Goal: Information Seeking & Learning: Learn about a topic

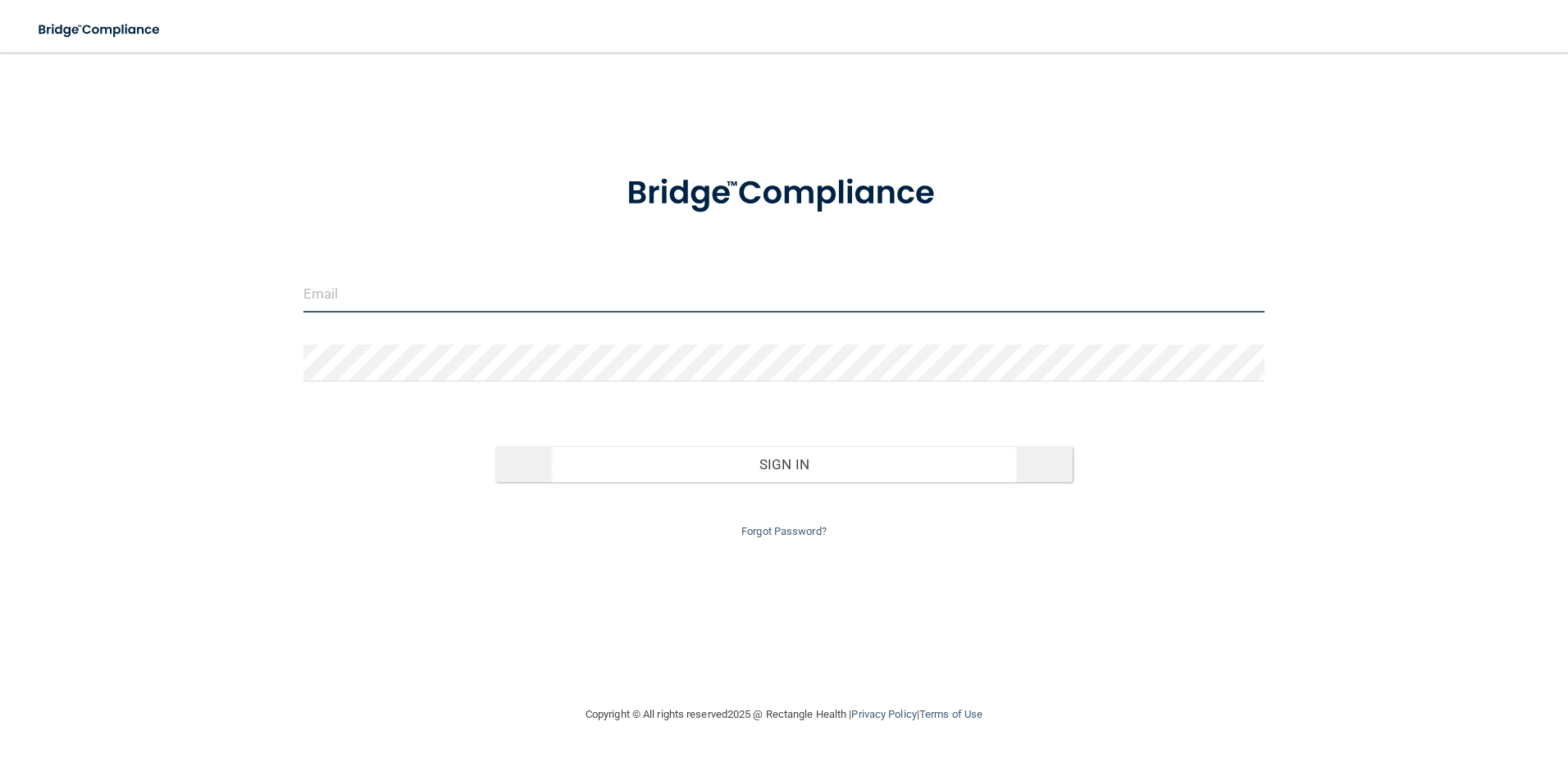
type input "[PERSON_NAME][EMAIL_ADDRESS][DOMAIN_NAME]"
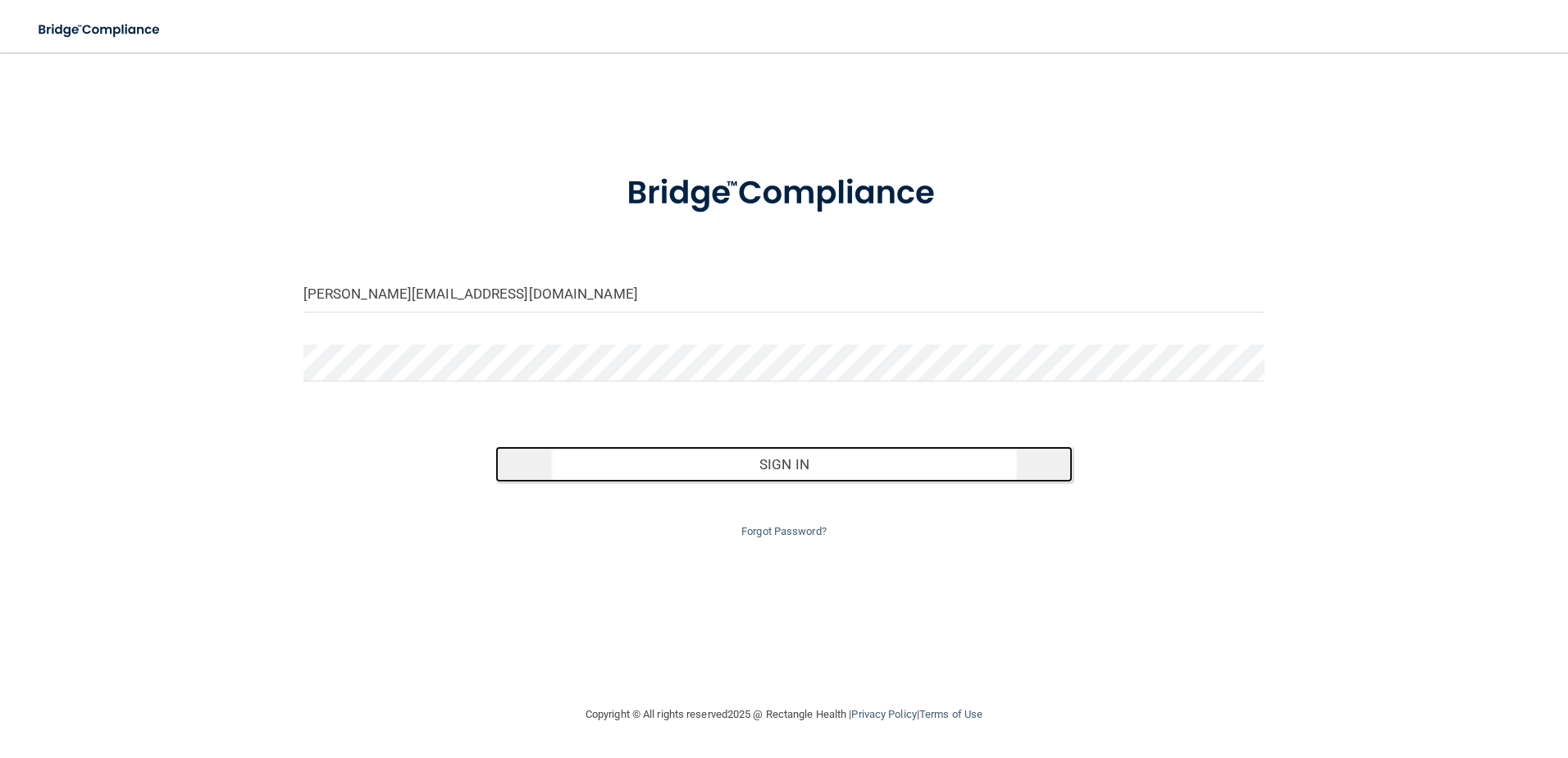
click at [811, 460] on button "Sign In" at bounding box center [784, 464] width 577 height 36
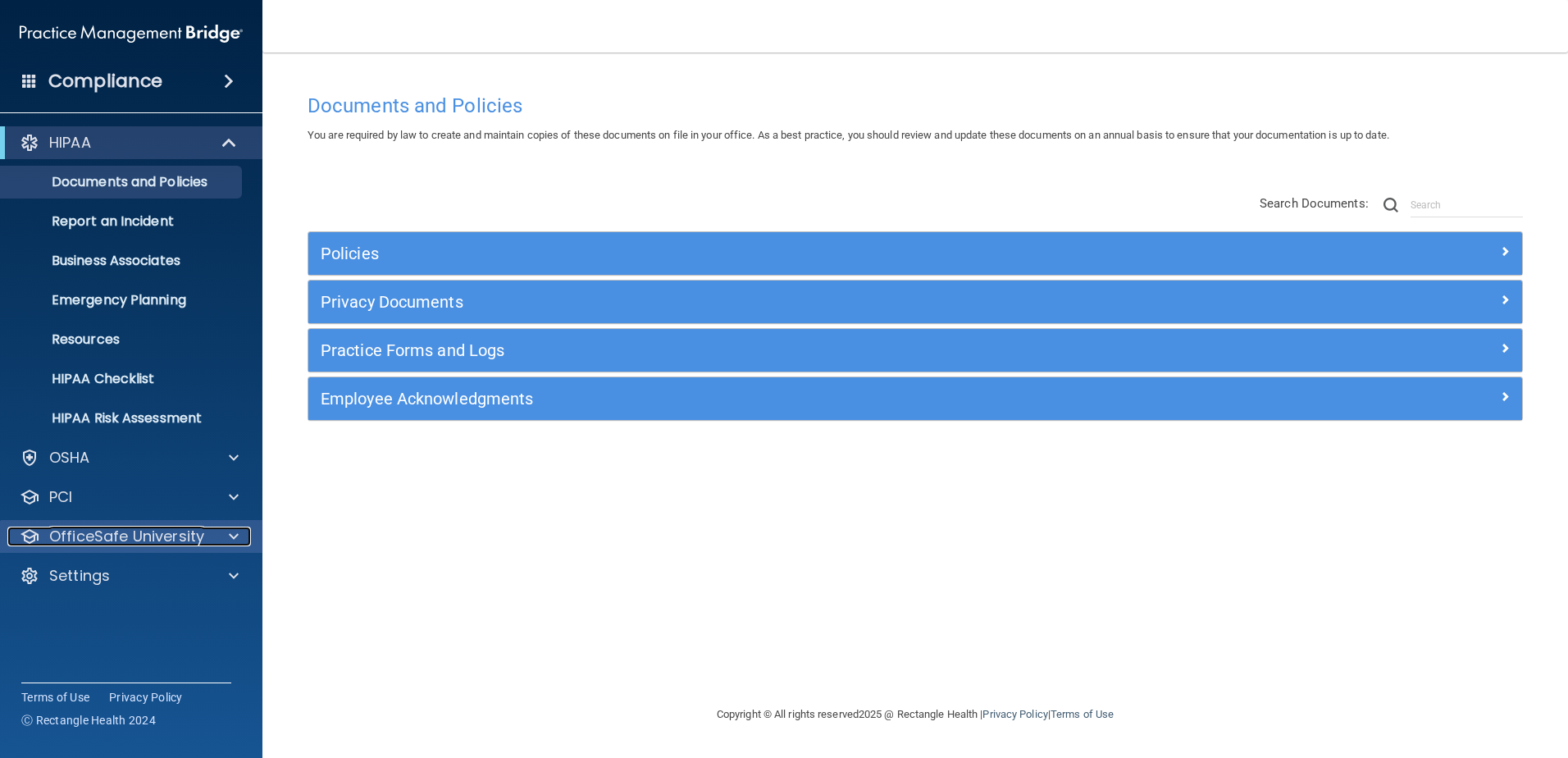
click at [214, 540] on div at bounding box center [231, 536] width 41 height 20
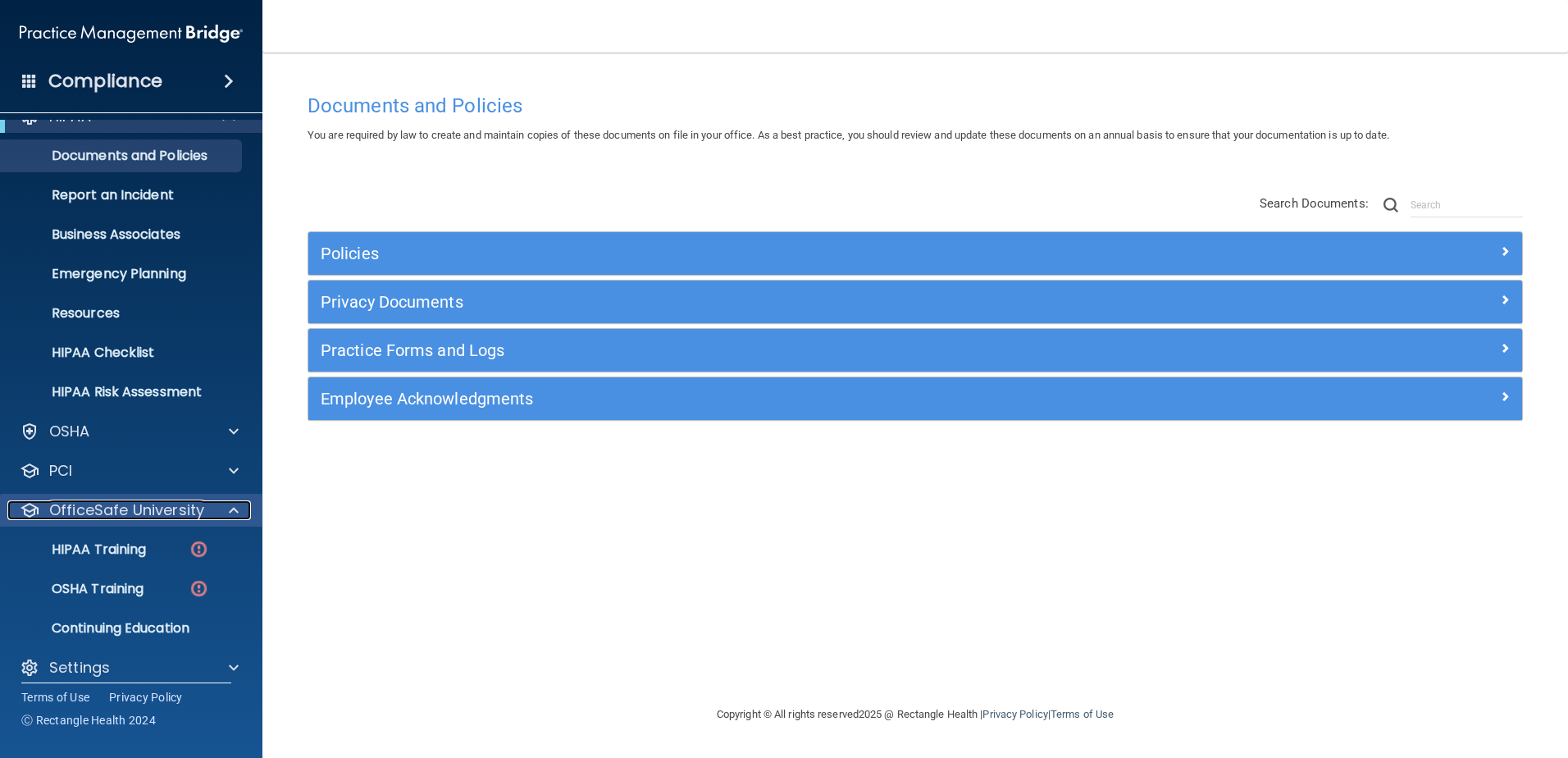
scroll to position [41, 0]
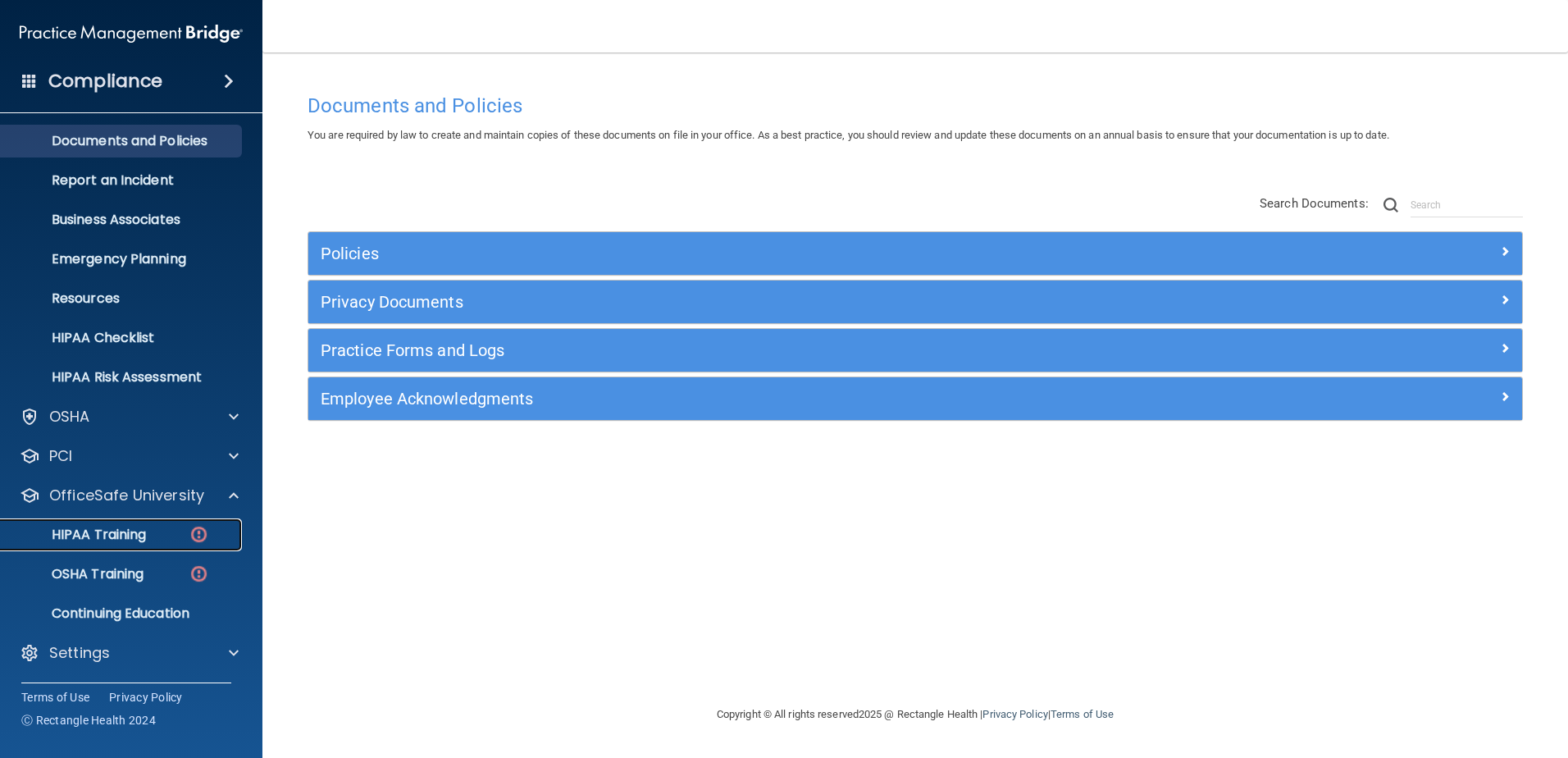
click at [135, 532] on p "HIPAA Training" at bounding box center [78, 534] width 135 height 16
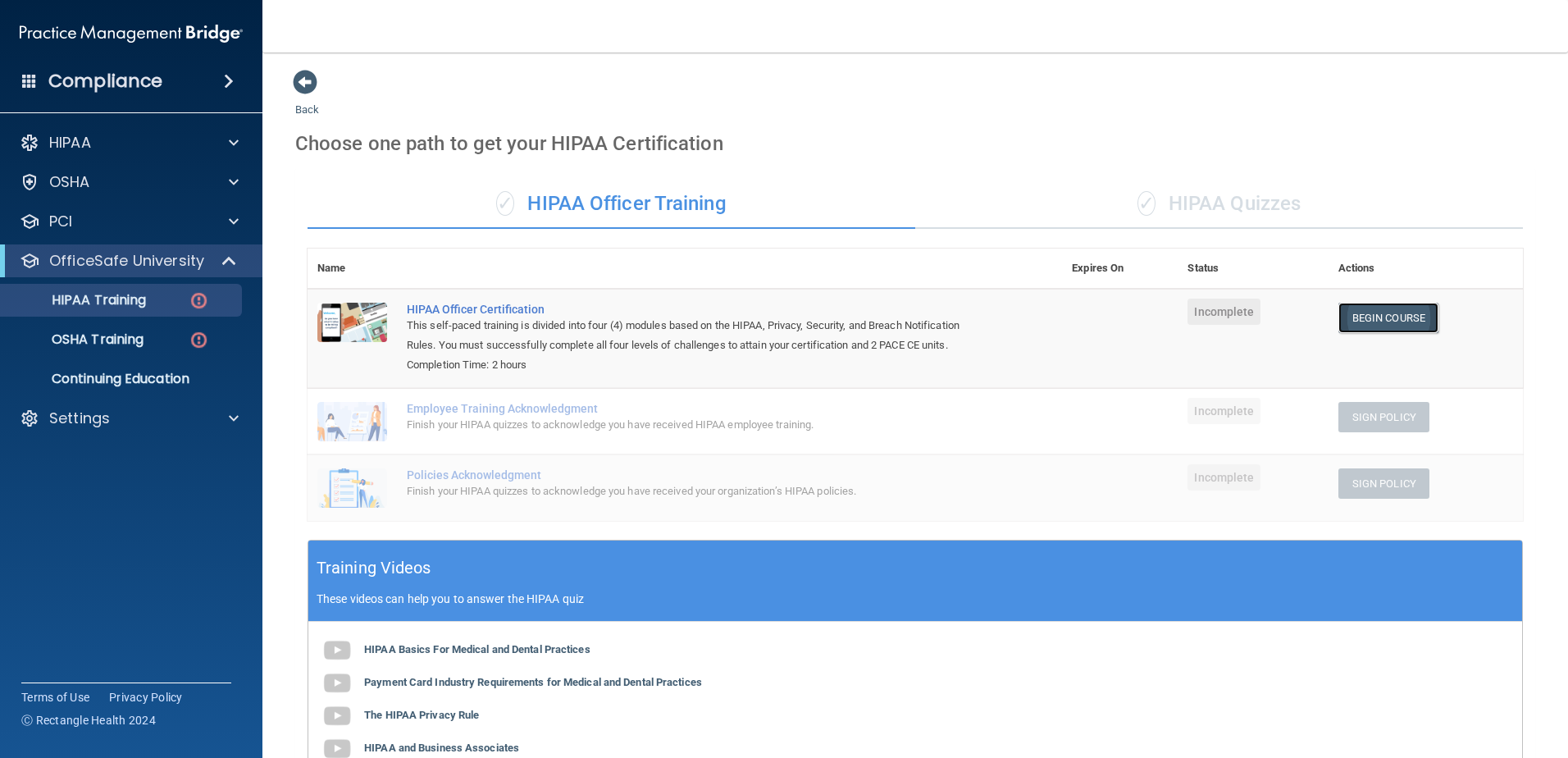
click at [1397, 313] on link "Begin Course" at bounding box center [1388, 318] width 100 height 30
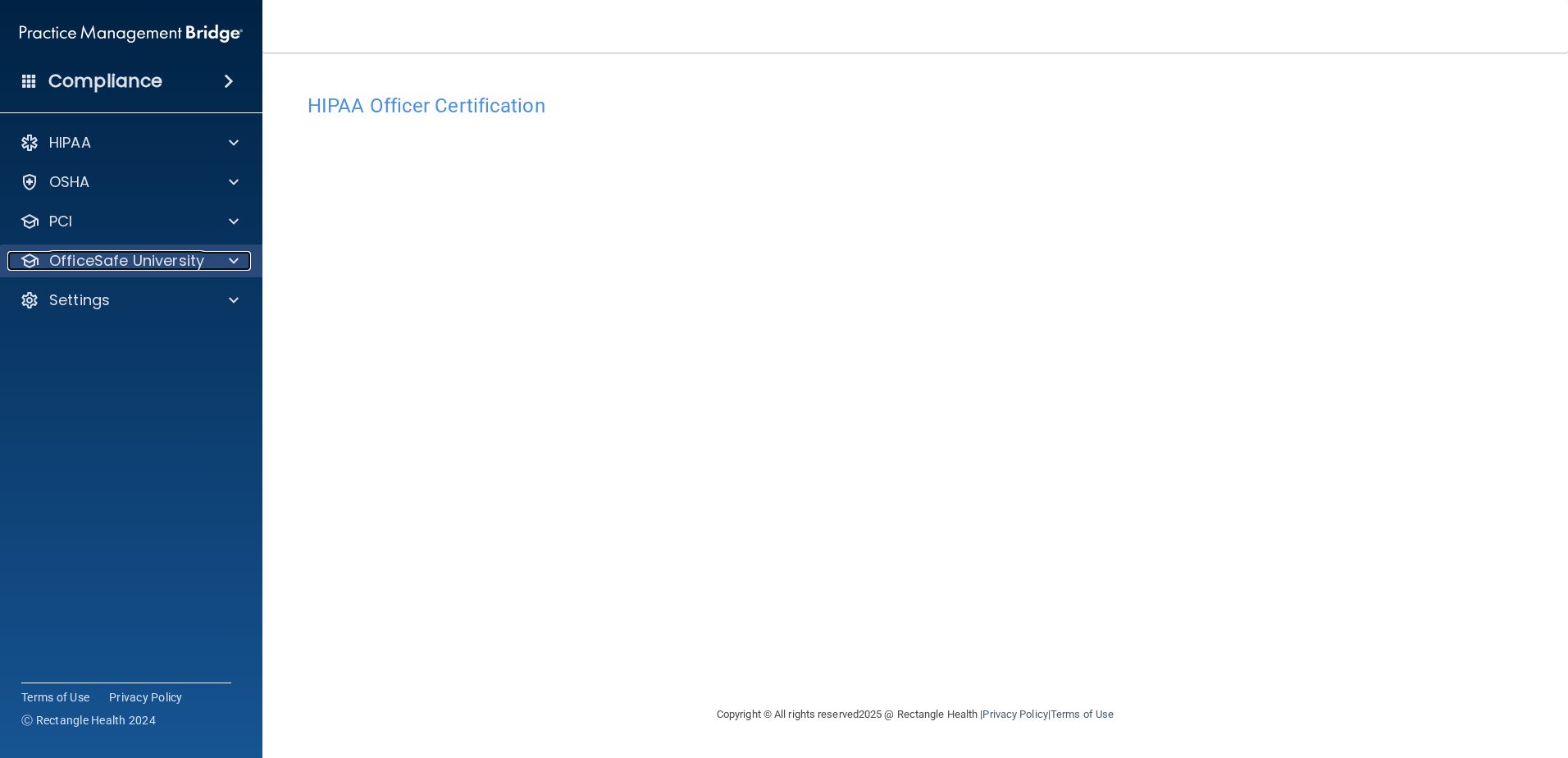
click at [222, 260] on div at bounding box center [231, 261] width 41 height 20
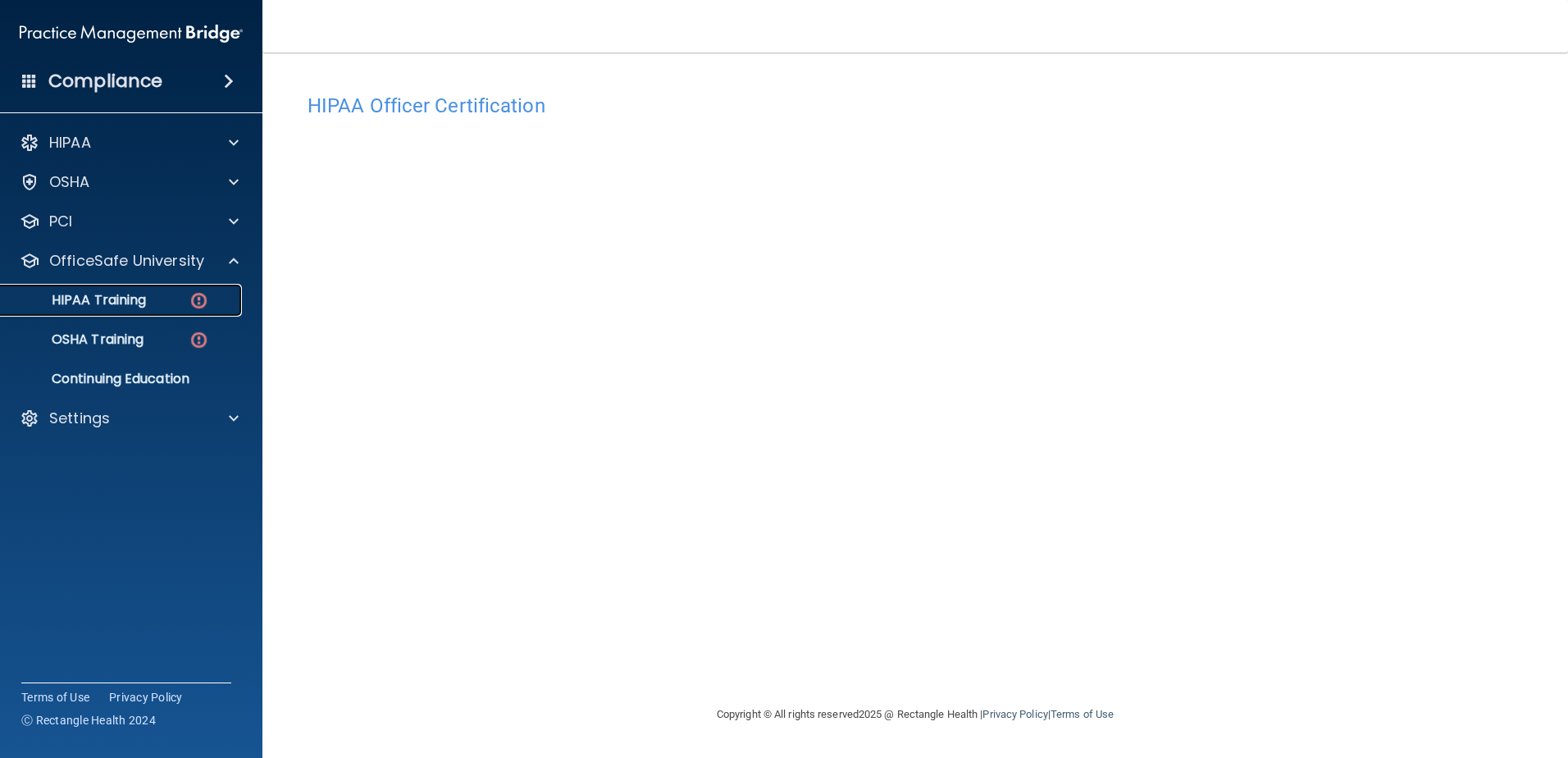
click at [142, 292] on p "HIPAA Training" at bounding box center [78, 300] width 135 height 16
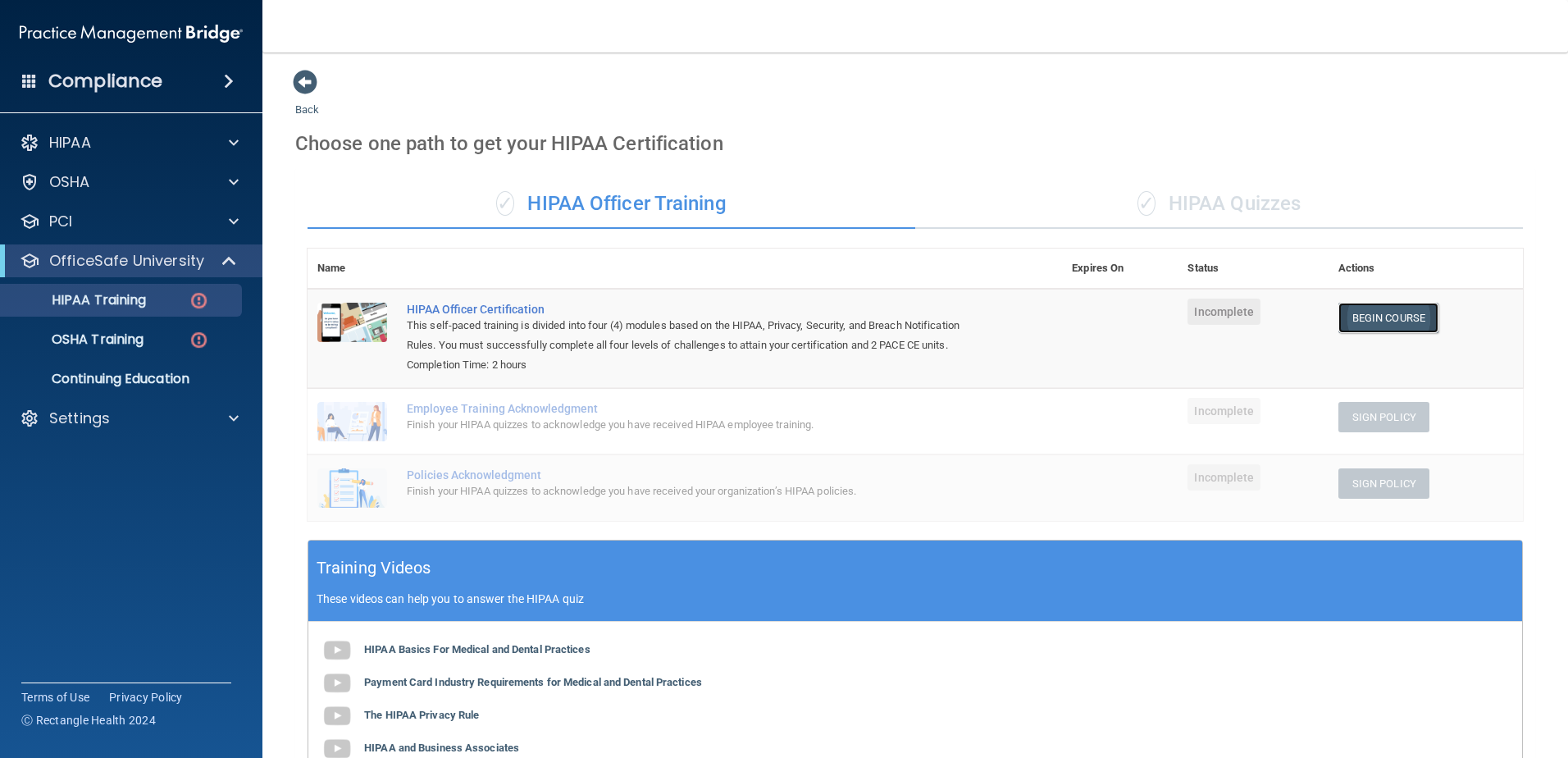
click at [1392, 325] on link "Begin Course" at bounding box center [1388, 318] width 100 height 30
